Goal: Find specific page/section: Find specific page/section

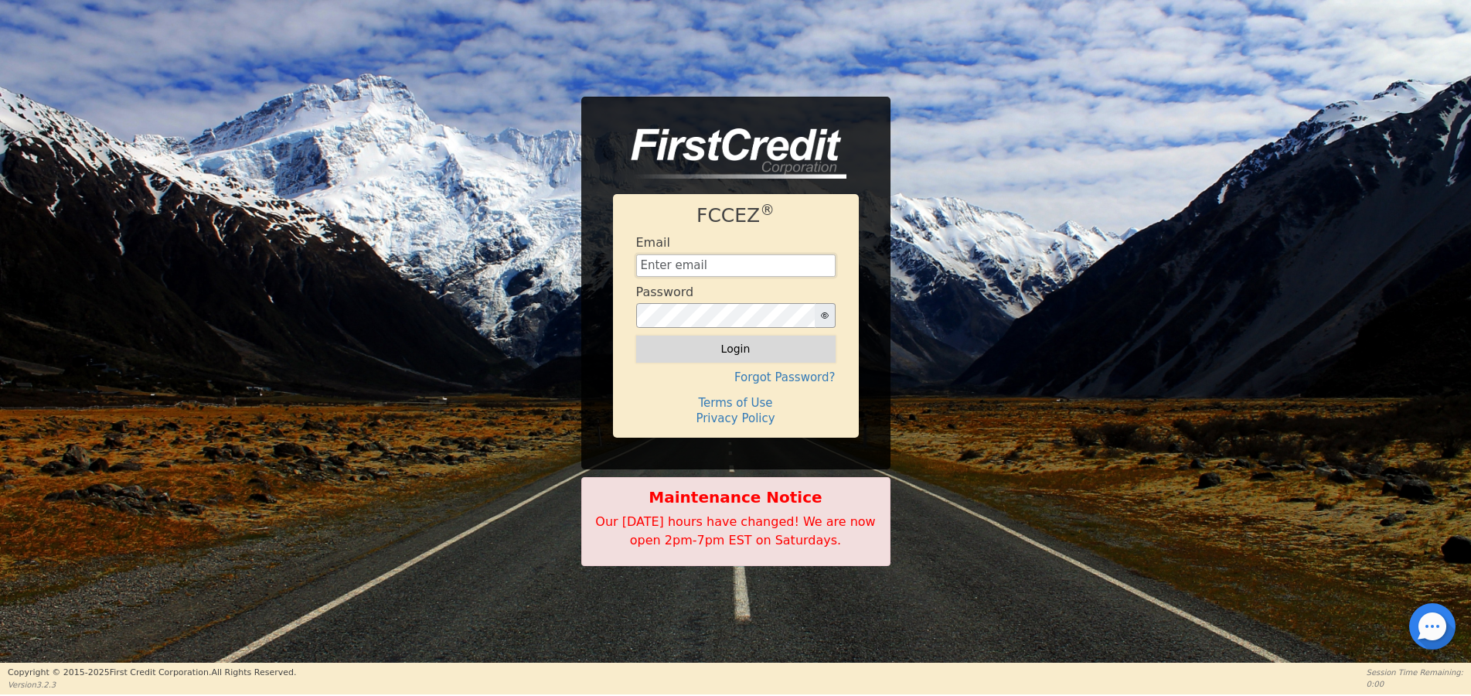
type input "[EMAIL_ADDRESS][DOMAIN_NAME]"
click at [728, 349] on button "Login" at bounding box center [735, 348] width 199 height 26
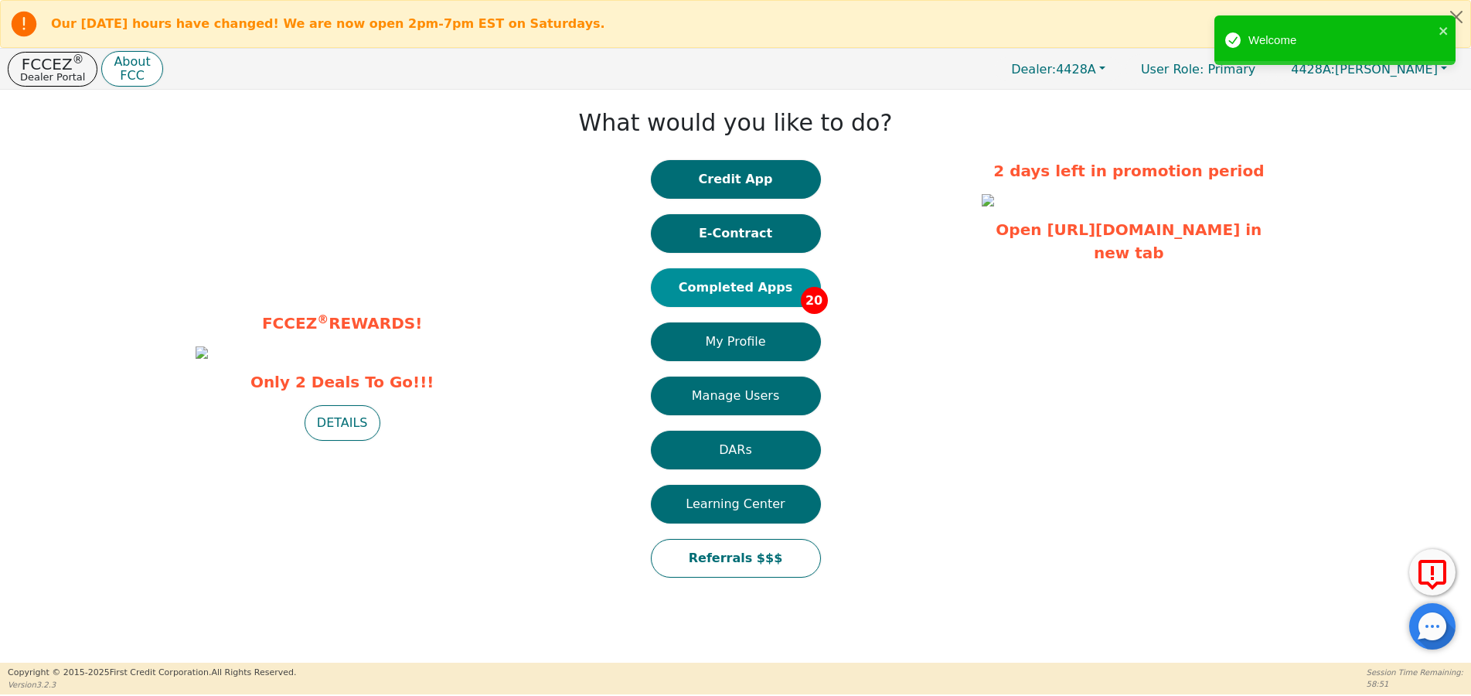
click at [734, 295] on button "Completed Apps 20" at bounding box center [736, 287] width 170 height 39
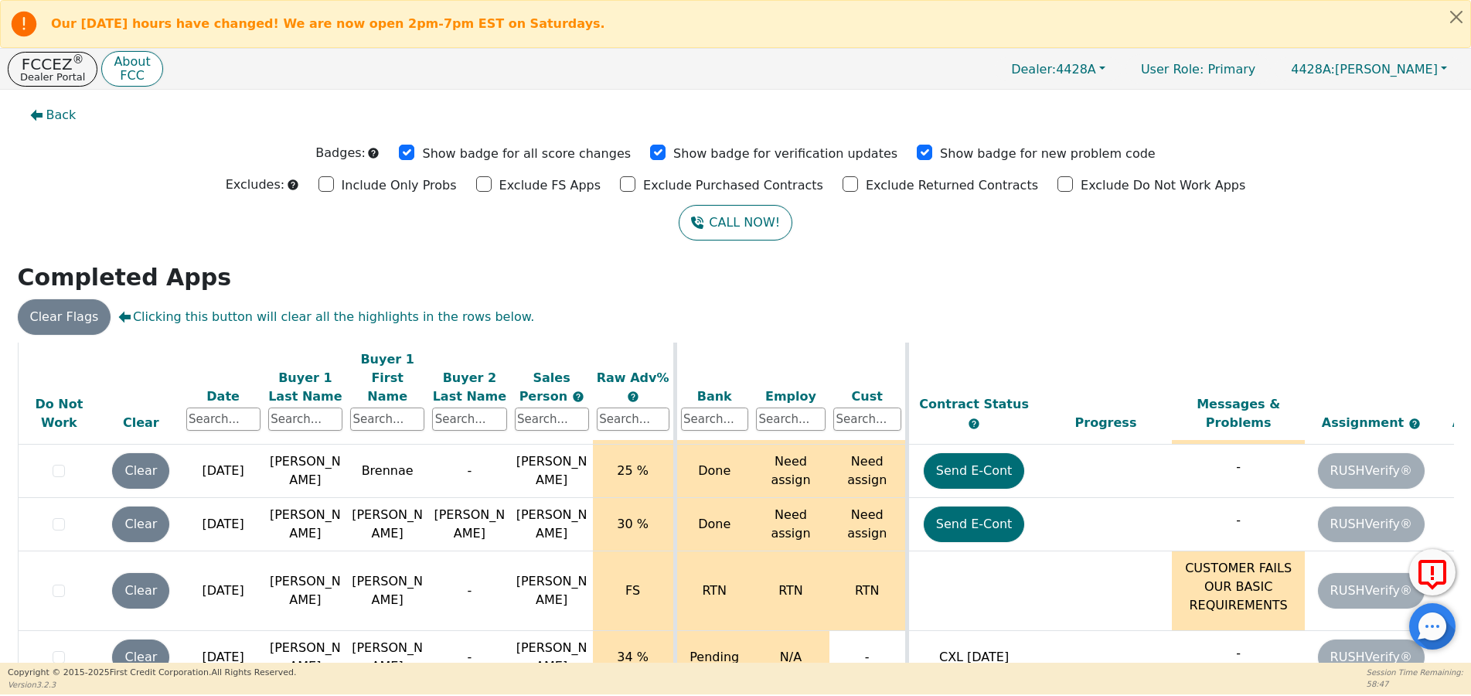
scroll to position [821, 0]
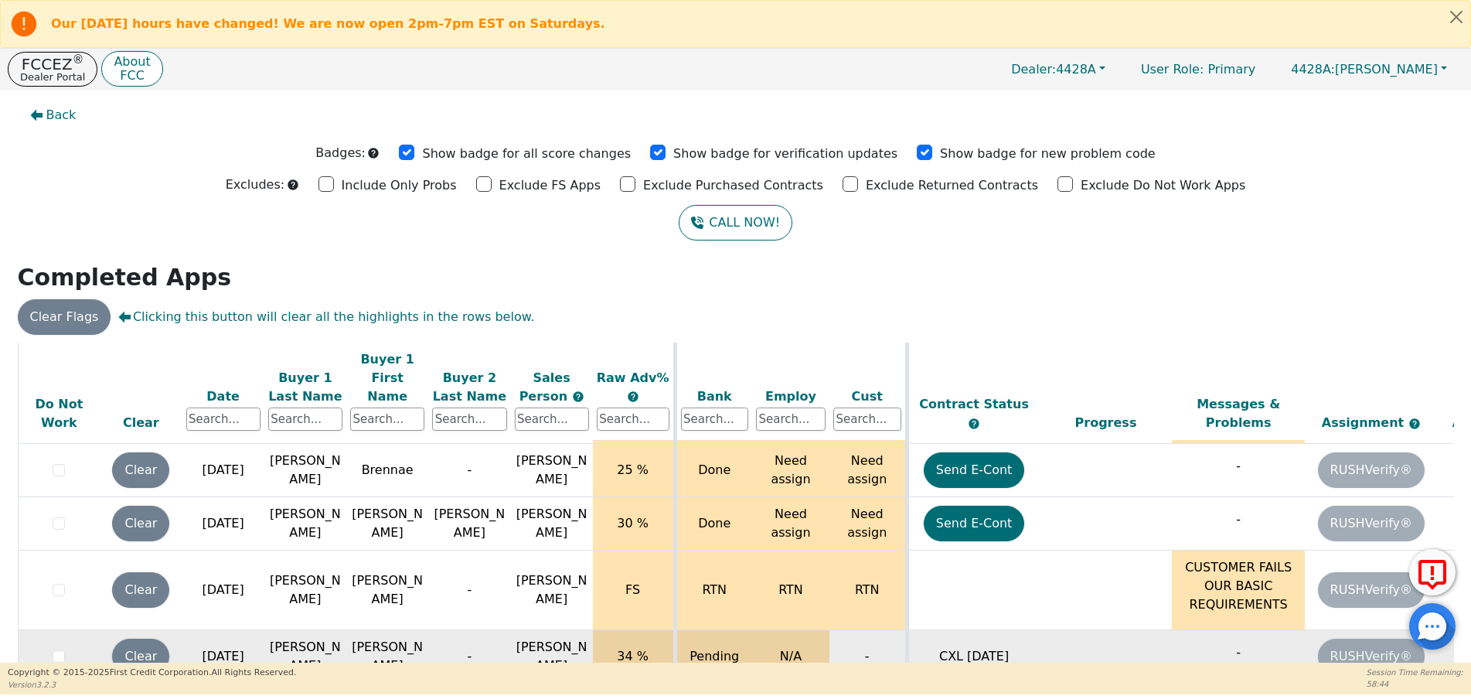
click at [1016, 630] on td "CXL [DATE]" at bounding box center [973, 656] width 133 height 53
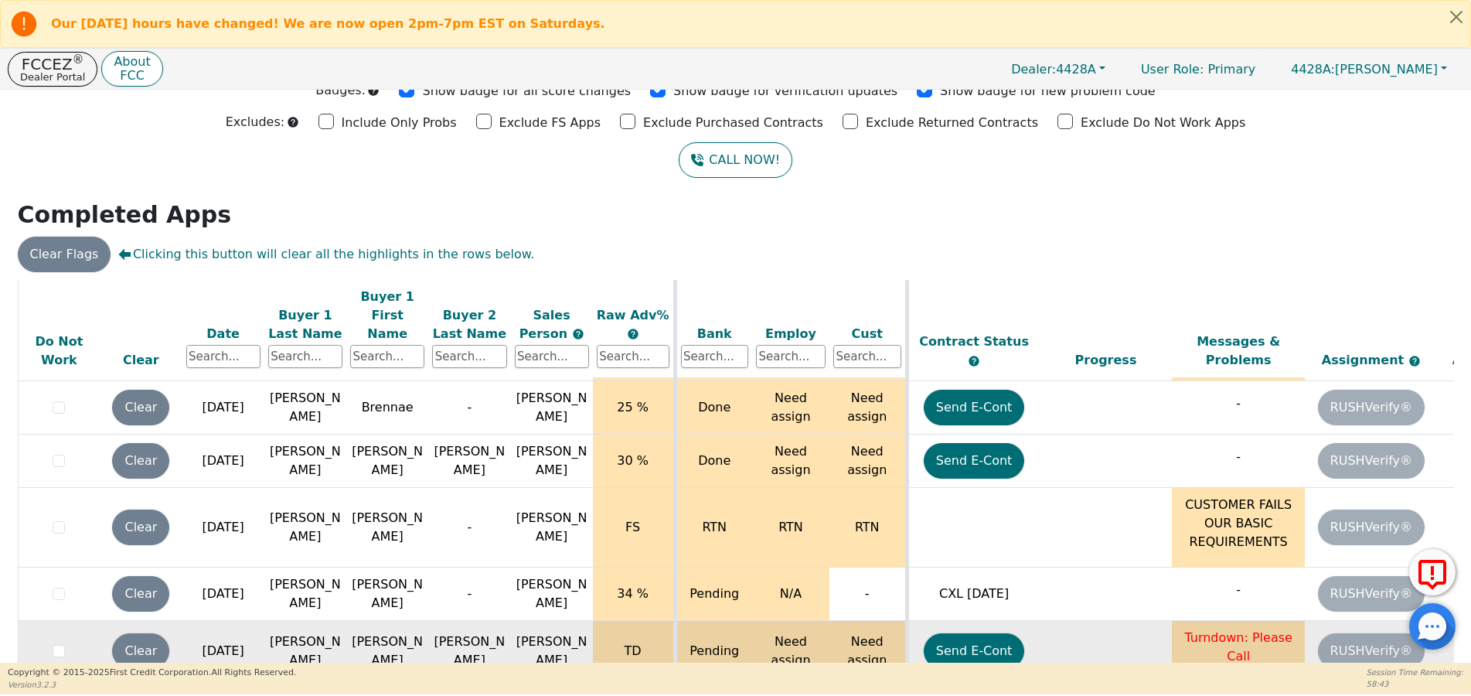
scroll to position [101, 0]
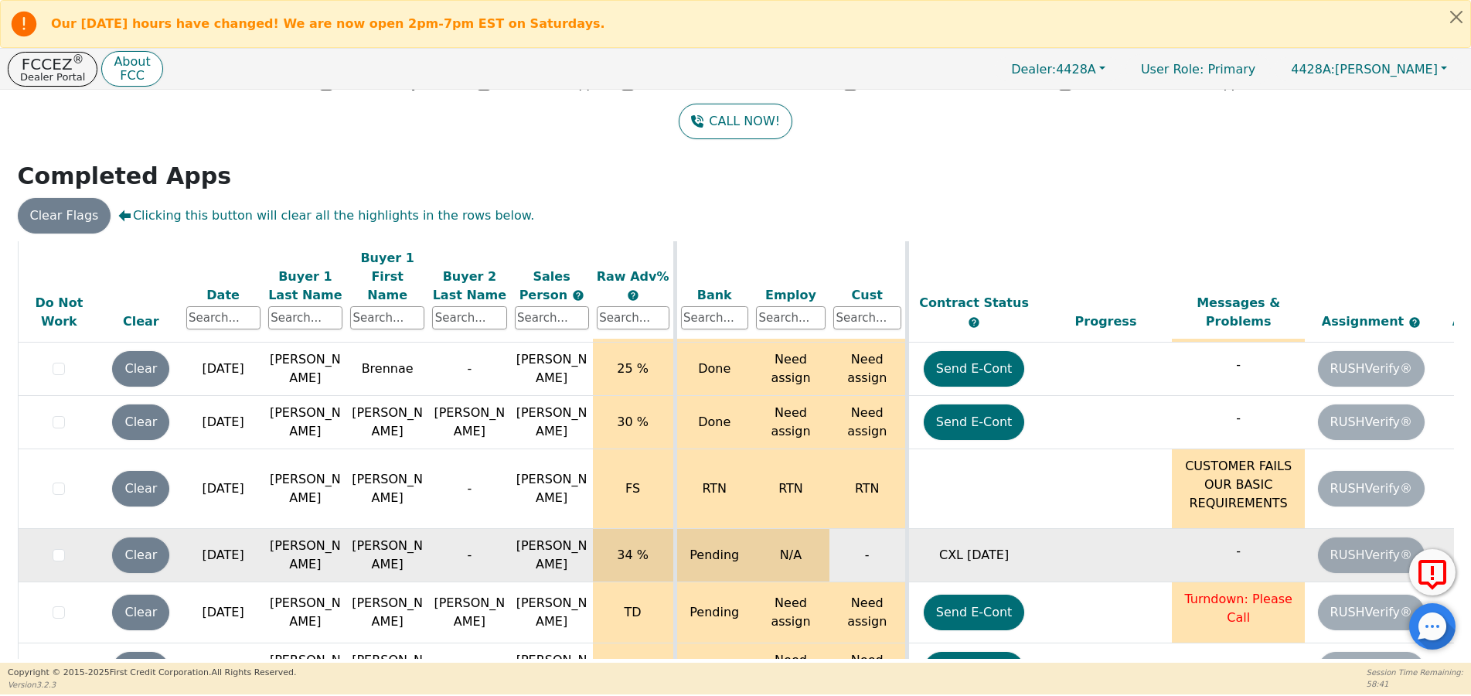
click at [51, 546] on div at bounding box center [59, 555] width 74 height 19
click at [56, 549] on input "checkbox" at bounding box center [59, 555] width 12 height 12
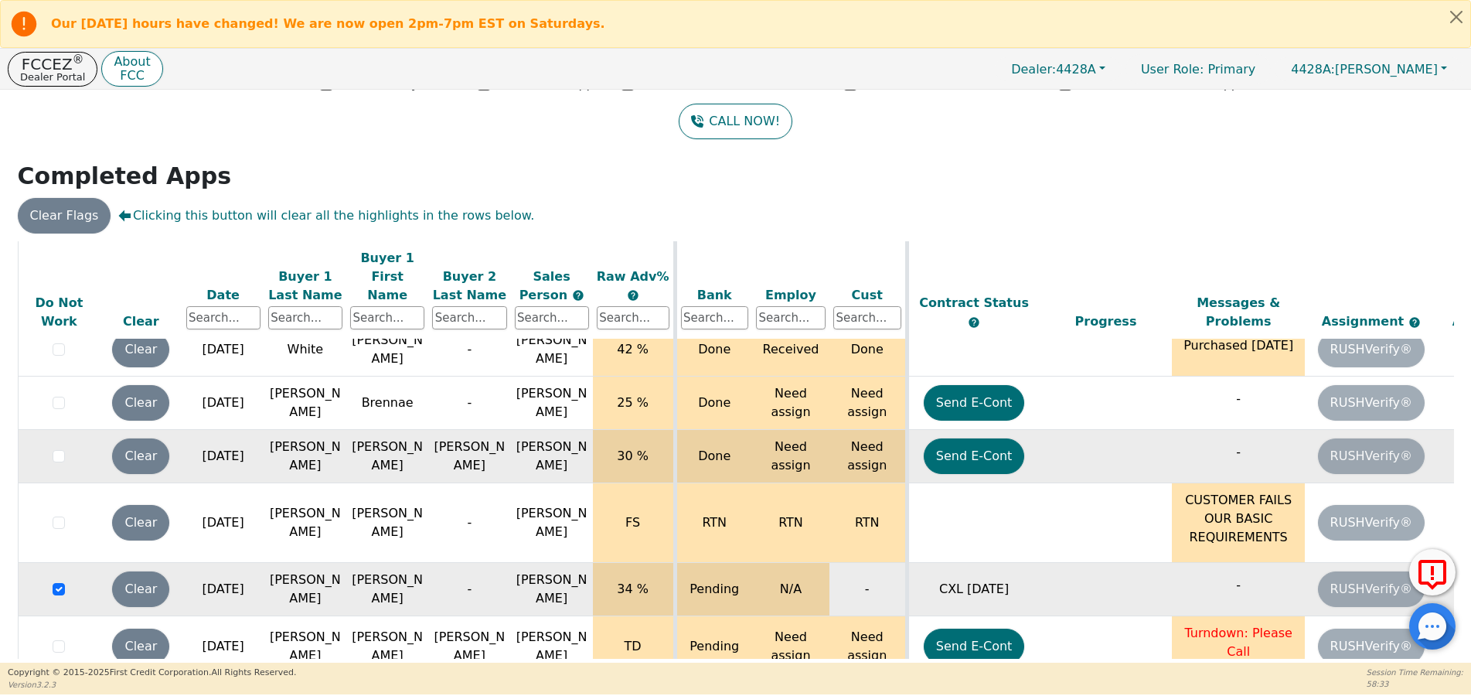
scroll to position [821, 0]
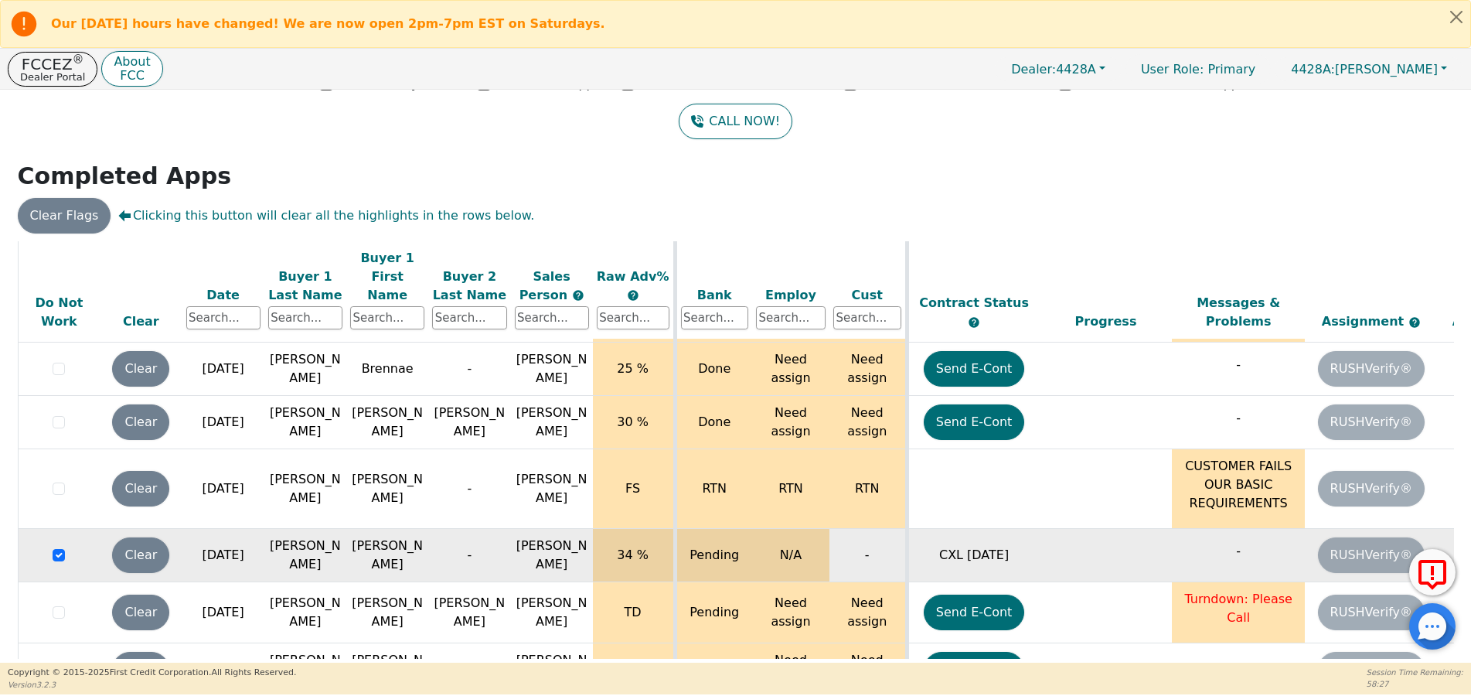
drag, startPoint x: 1038, startPoint y: 194, endPoint x: 1028, endPoint y: 195, distance: 10.1
click at [1035, 194] on div "Back Badges: Show badge for all score changes Show badge for verification updat…" at bounding box center [735, 274] width 1471 height 573
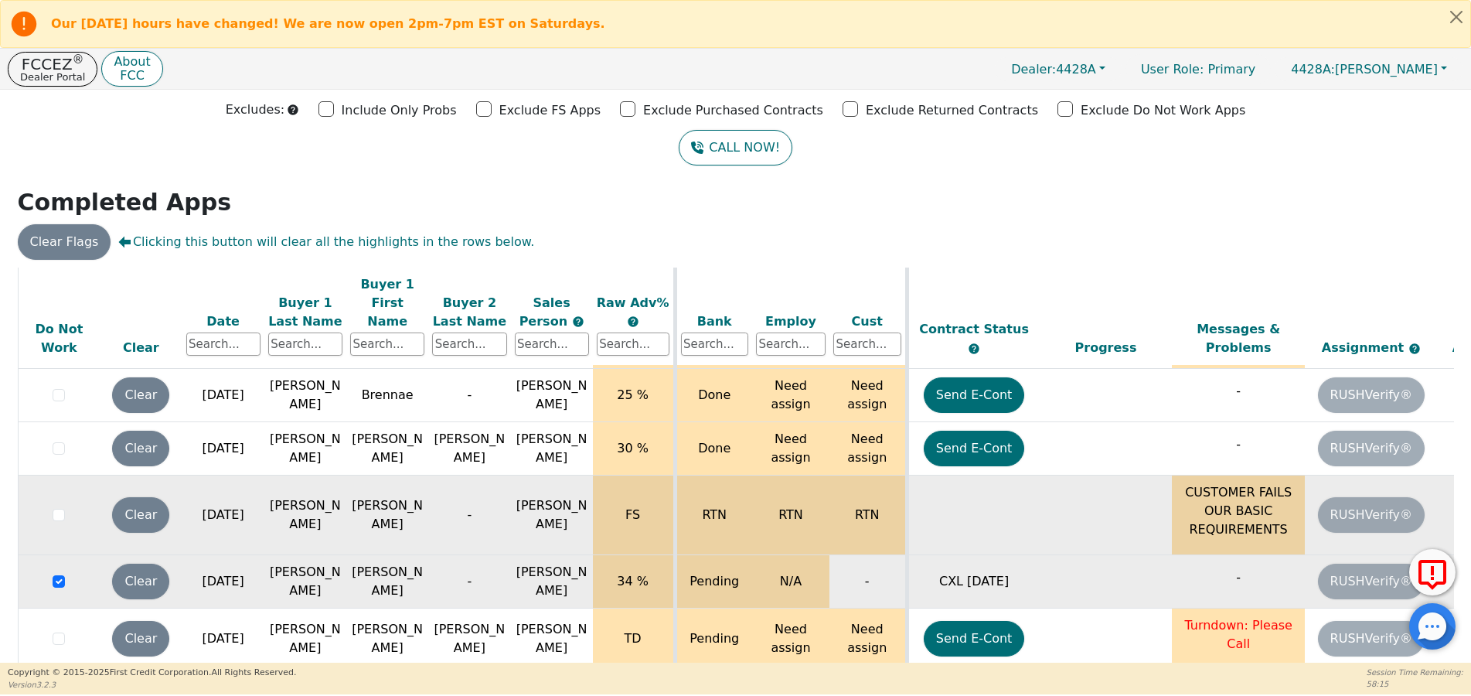
scroll to position [101, 0]
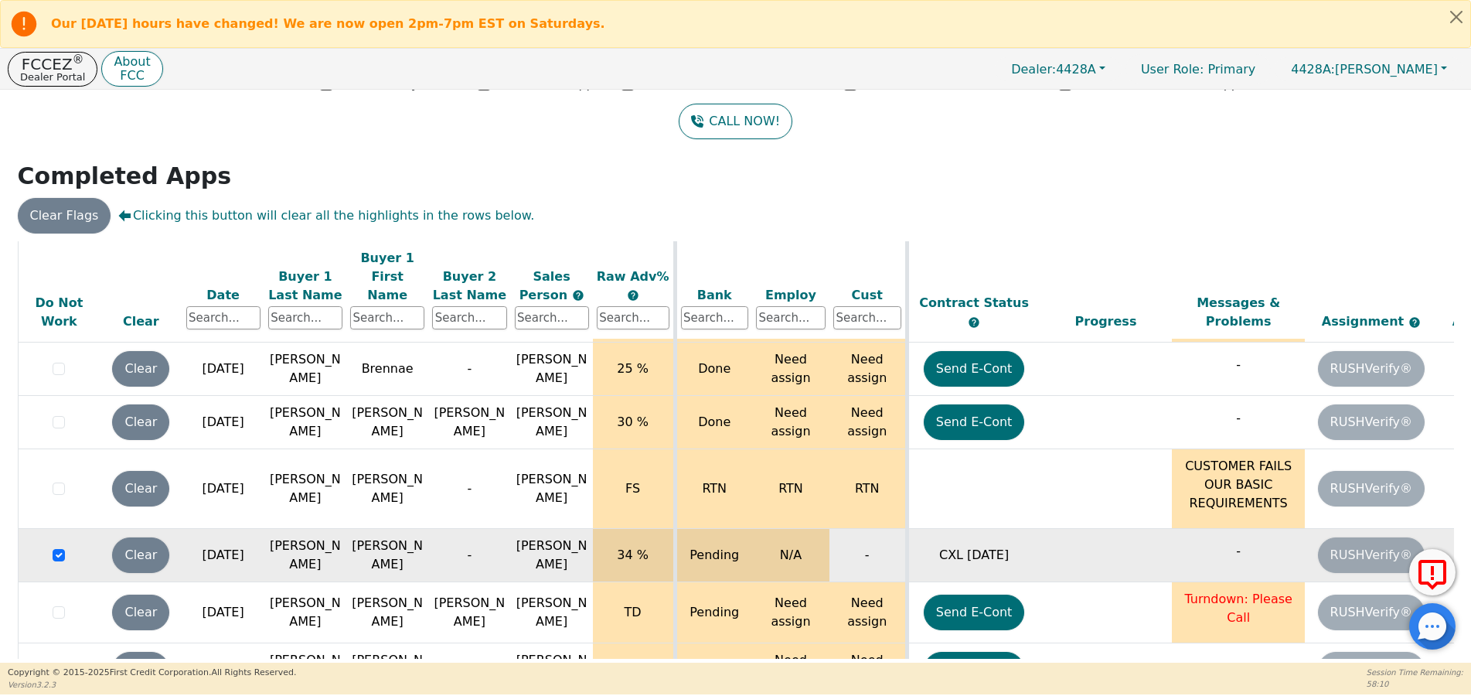
click at [394, 529] on td "[PERSON_NAME]" at bounding box center [387, 555] width 82 height 53
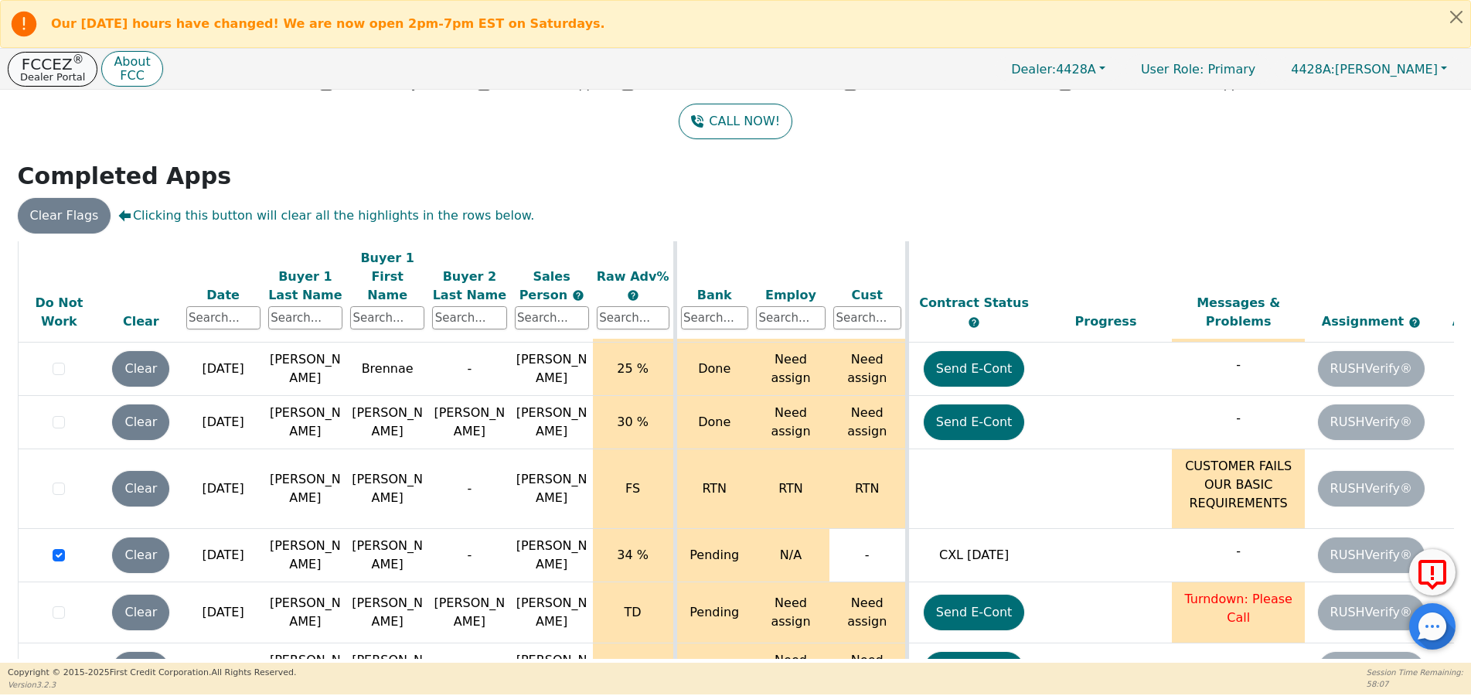
click at [44, 68] on p "FCCEZ ®" at bounding box center [52, 63] width 65 height 15
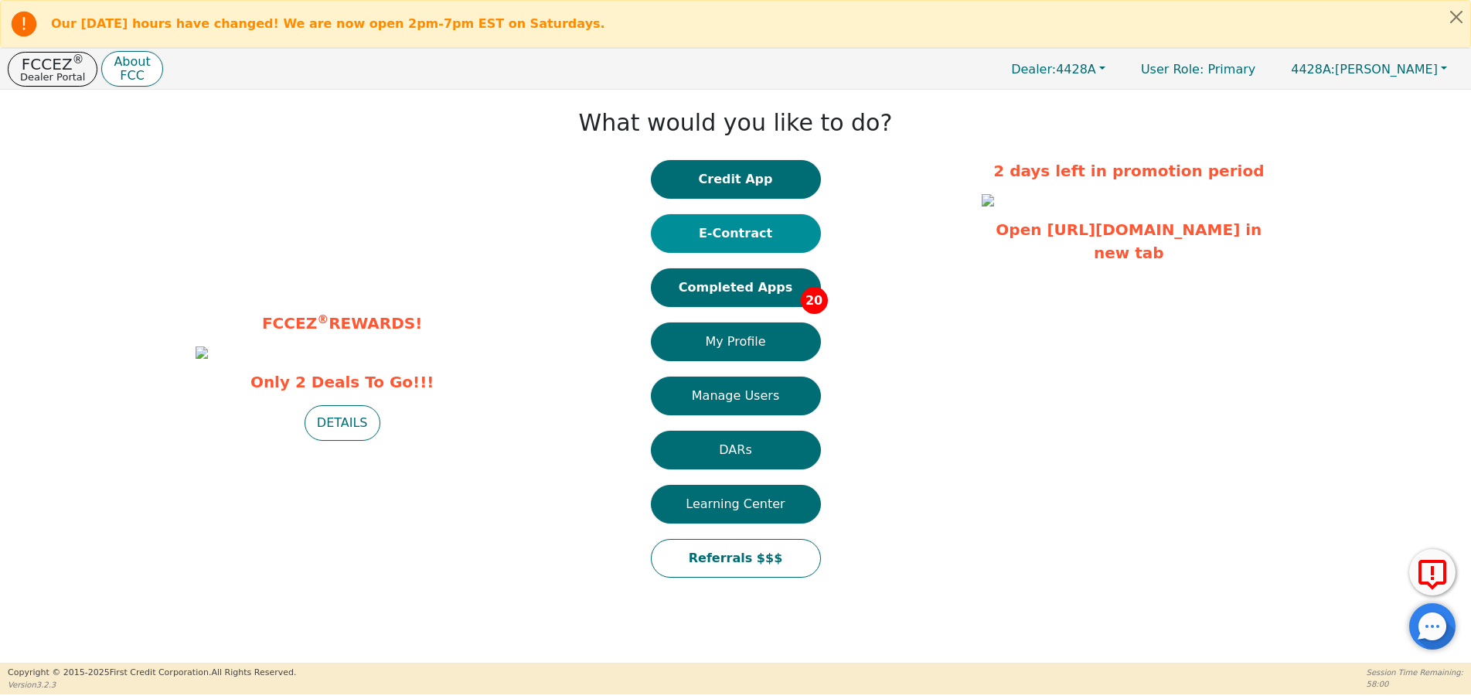
click at [726, 240] on button "E-Contract" at bounding box center [736, 233] width 170 height 39
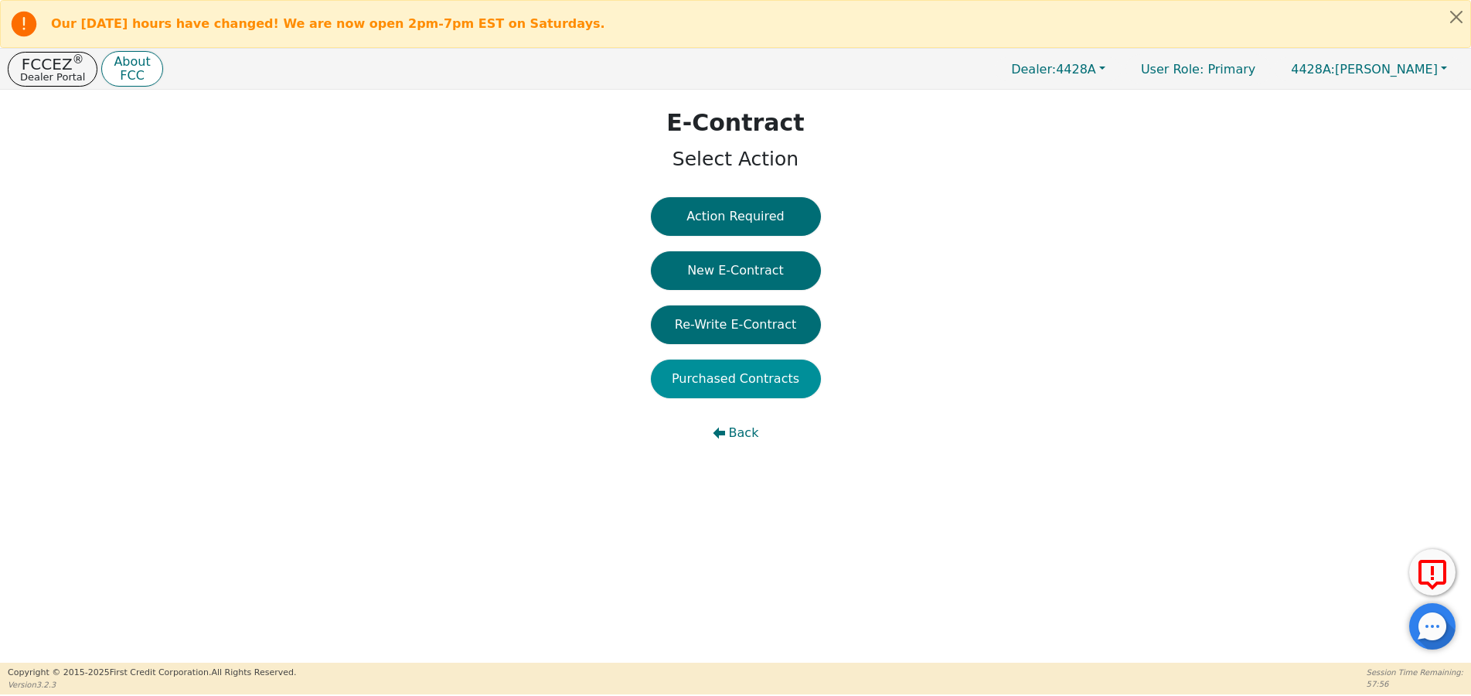
click at [743, 378] on button "Purchased Contracts" at bounding box center [736, 378] width 170 height 39
